Goal: Communication & Community: Answer question/provide support

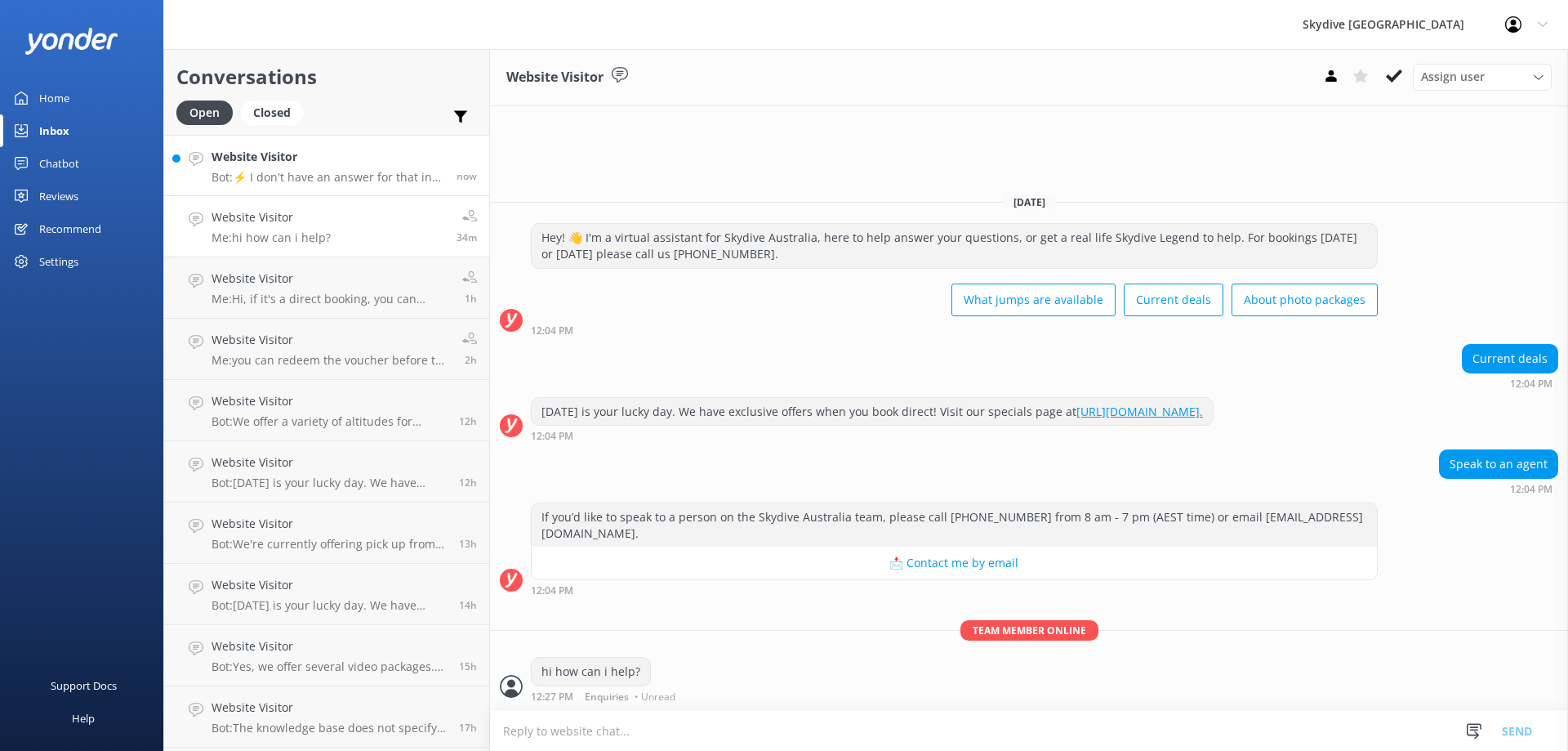
click at [306, 189] on link "Website Visitor Bot: ⚡ I don't have an answer for that in my knowledge base. Pl…" at bounding box center [327, 165] width 325 height 61
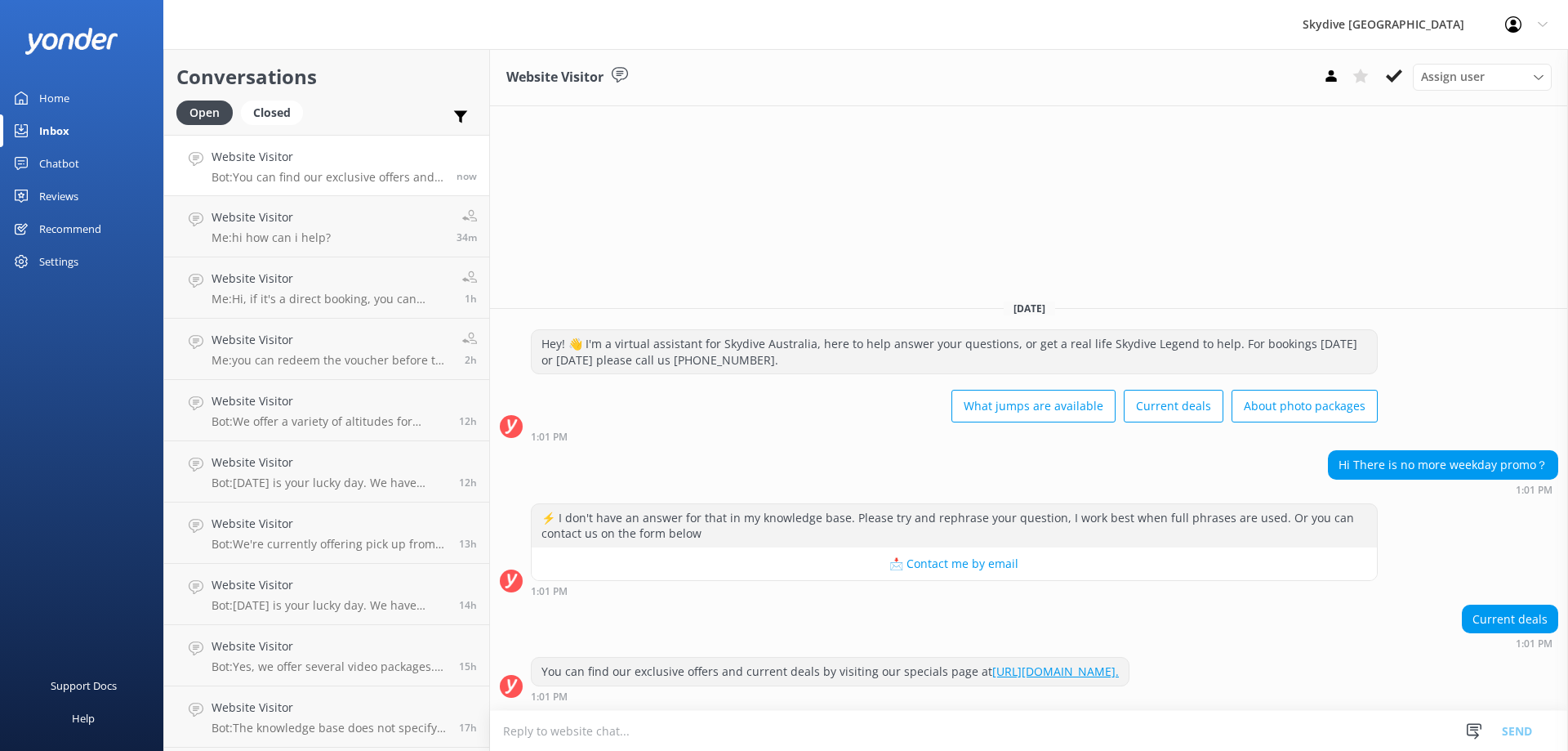
click at [821, 735] on textarea at bounding box center [1029, 731] width 1078 height 40
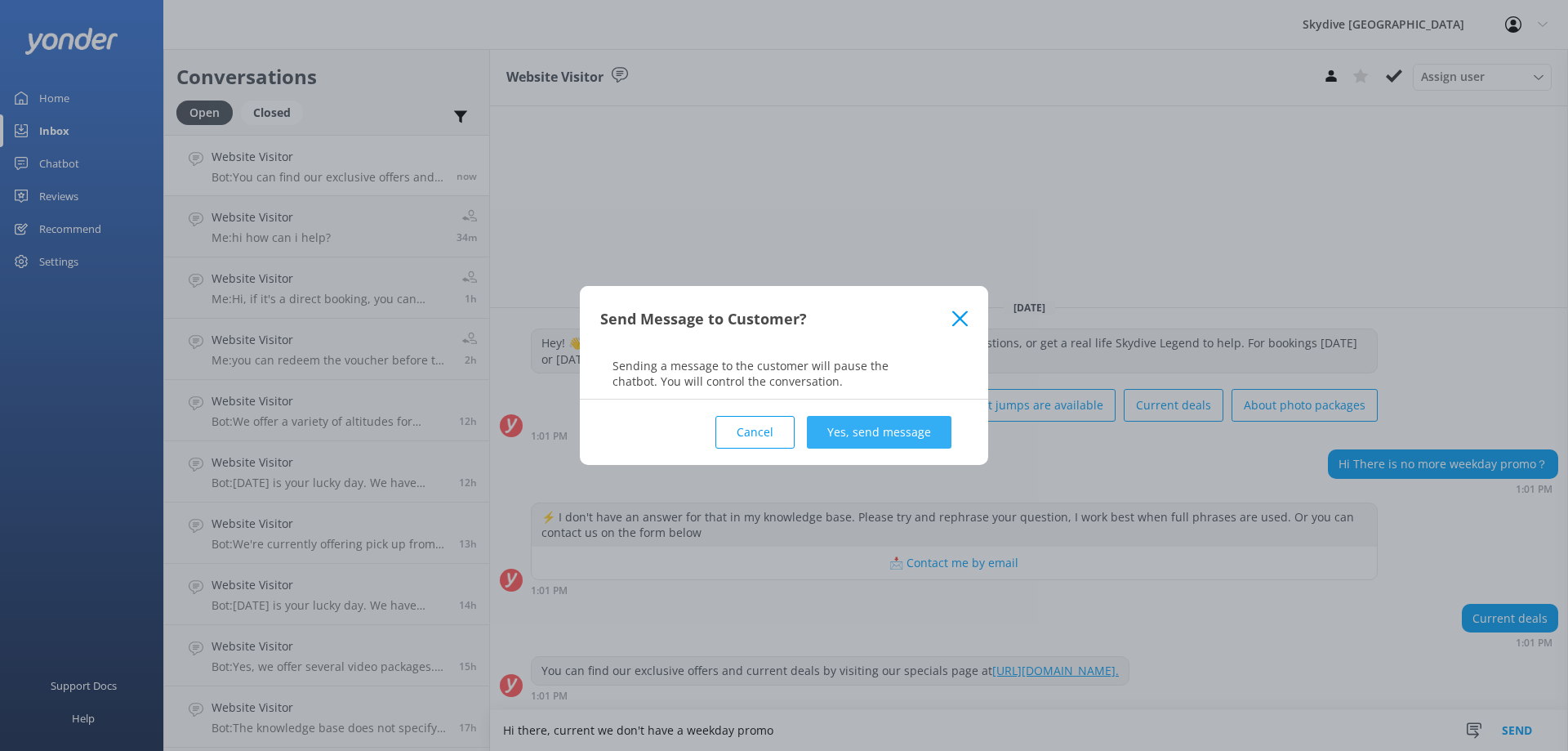
drag, startPoint x: 839, startPoint y: 434, endPoint x: 900, endPoint y: 432, distance: 61.0
click at [863, 464] on div "Cancel Yes, send message" at bounding box center [784, 432] width 368 height 65
click at [962, 314] on icon at bounding box center [960, 319] width 16 height 17
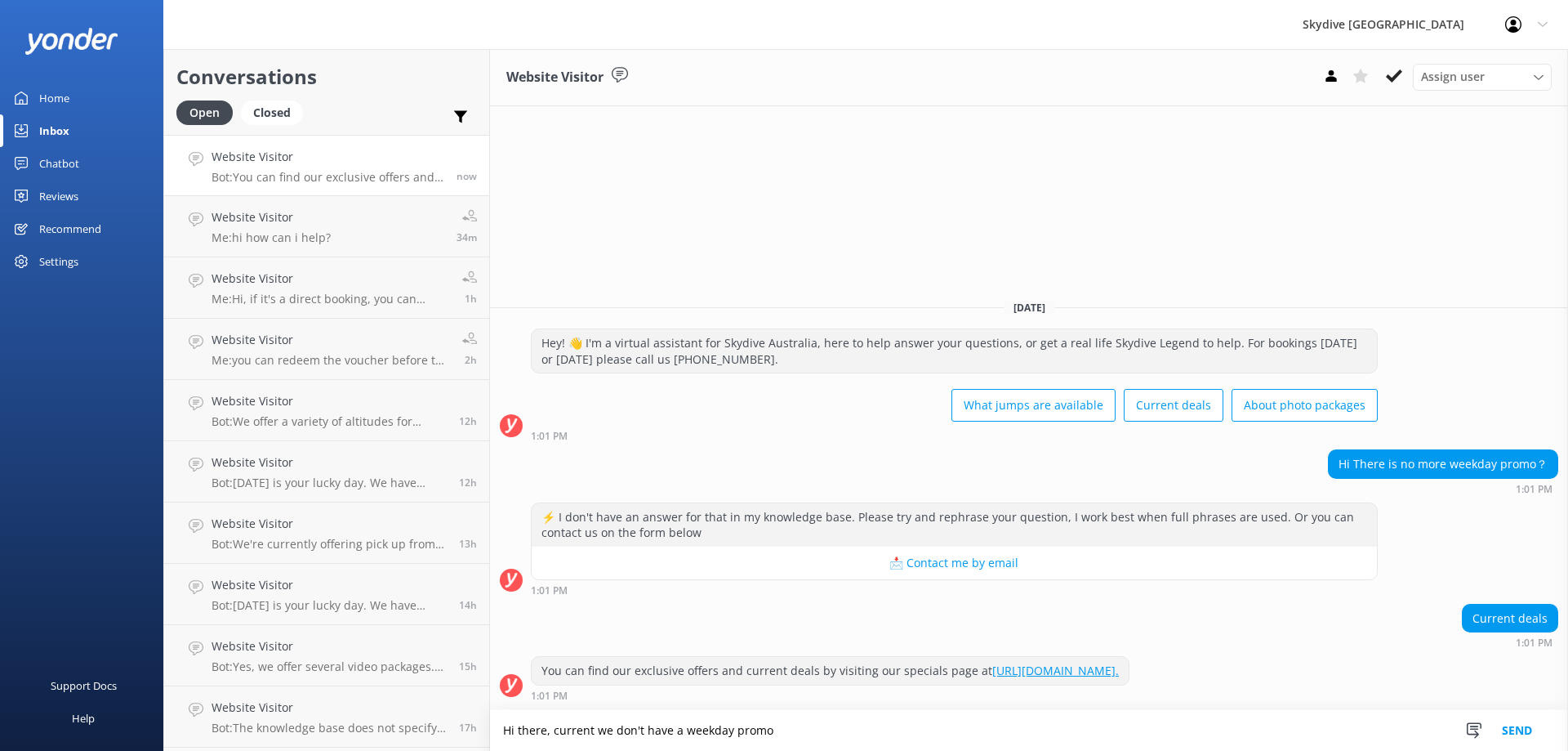
click at [591, 730] on textarea "Hi there, current we don't have a weekday promo" at bounding box center [1029, 731] width 1078 height 41
click at [807, 743] on textarea "Hi there, currently we don't have a weekday promo" at bounding box center [1029, 731] width 1078 height 41
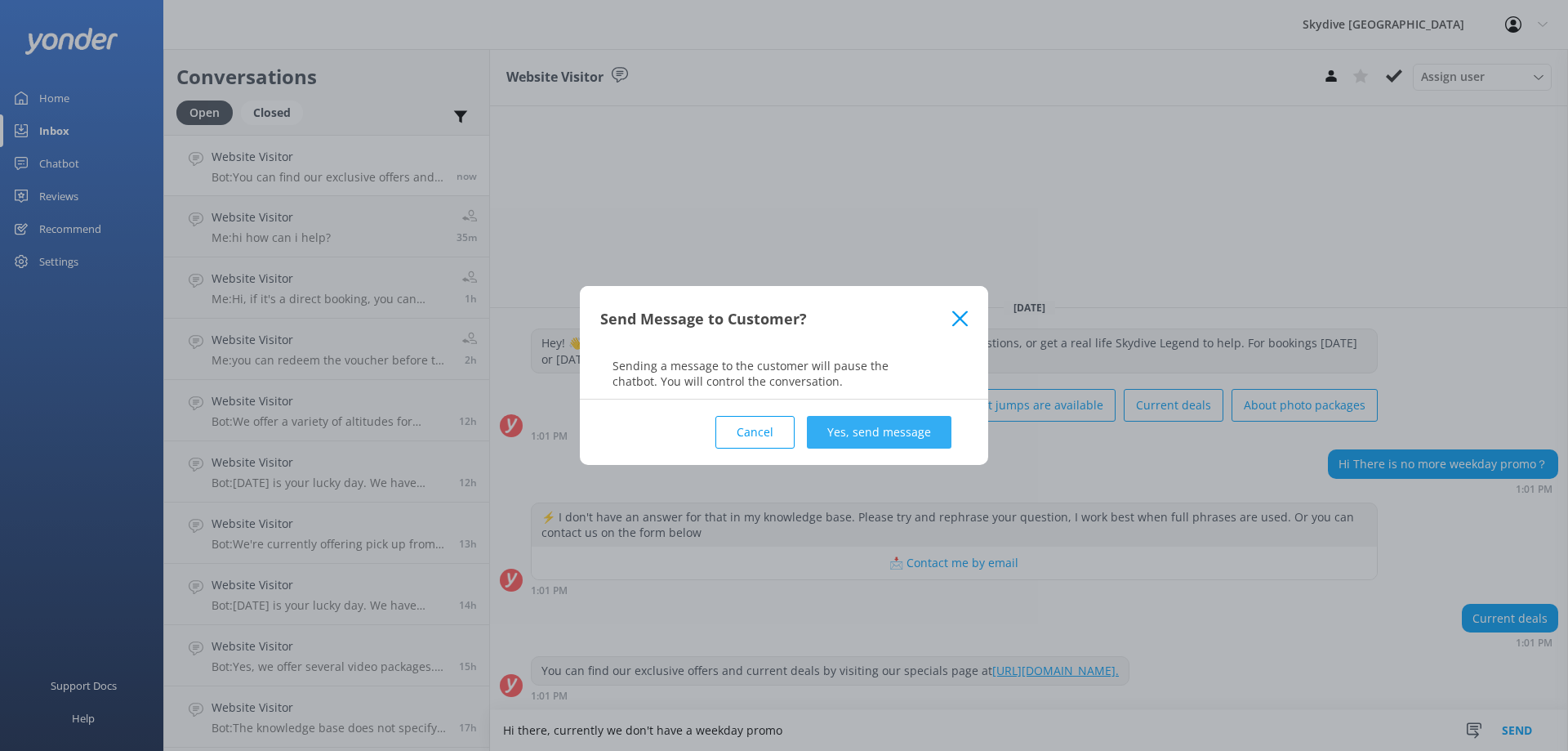
type textarea "Hi there, currently we don't have a weekday promo"
click at [931, 440] on button "Yes, send message" at bounding box center [878, 432] width 144 height 33
